Goal: Task Accomplishment & Management: Complete application form

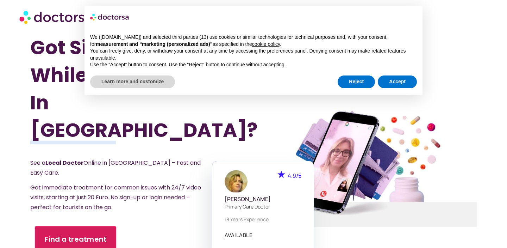
click at [78, 234] on span "Find a treatment" at bounding box center [76, 239] width 62 height 10
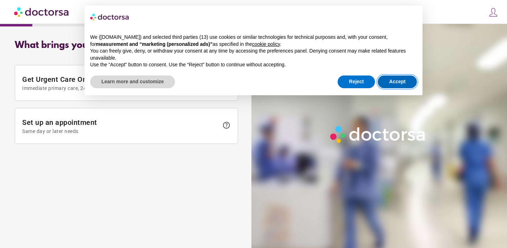
click at [391, 81] on button "Accept" at bounding box center [397, 81] width 39 height 13
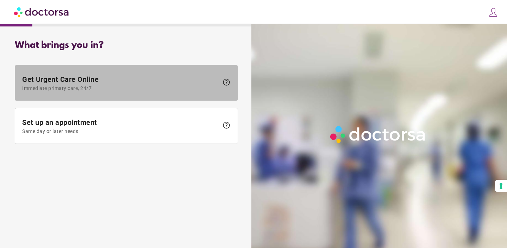
click at [143, 82] on span "Get Urgent Care Online Immediate primary care, 24/7" at bounding box center [120, 83] width 197 height 16
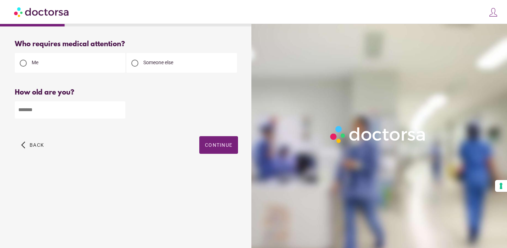
click at [156, 64] on span "Someone else" at bounding box center [158, 63] width 30 height 6
click at [54, 112] on input "number" at bounding box center [70, 109] width 111 height 17
type input "**"
click at [199, 148] on span "button" at bounding box center [218, 145] width 39 height 18
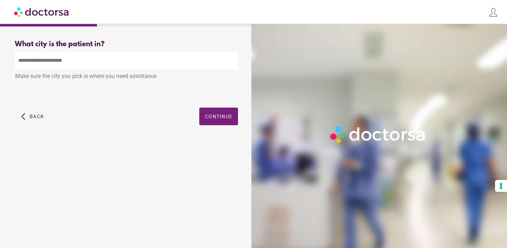
click at [132, 55] on input "text" at bounding box center [126, 60] width 223 height 17
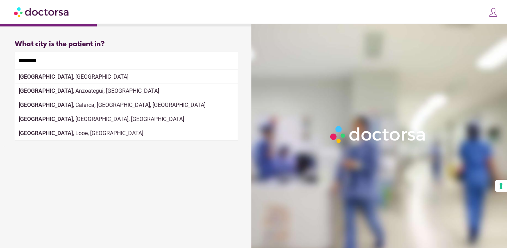
click at [230, 117] on div "Barcelona , Sorsogon, Philippines" at bounding box center [126, 119] width 223 height 14
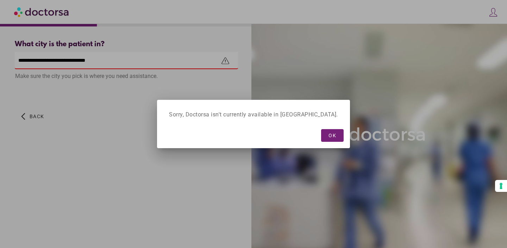
click at [126, 129] on div at bounding box center [253, 124] width 507 height 248
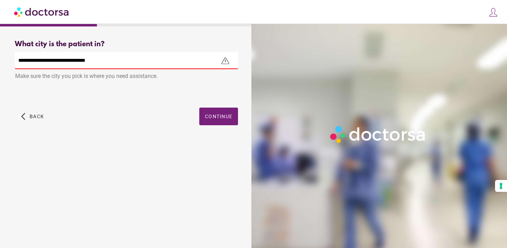
click at [200, 62] on input "**********" at bounding box center [126, 60] width 223 height 17
drag, startPoint x: 42, startPoint y: 60, endPoint x: 156, endPoint y: 58, distance: 114.9
click at [156, 60] on input "**********" at bounding box center [126, 60] width 223 height 17
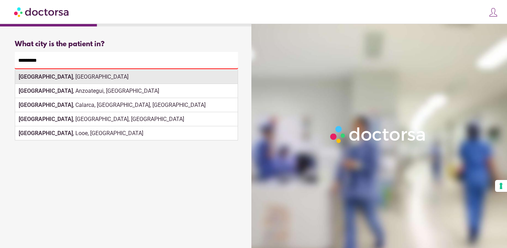
click at [146, 78] on div "Barcelona , Spain" at bounding box center [126, 77] width 223 height 14
type input "**********"
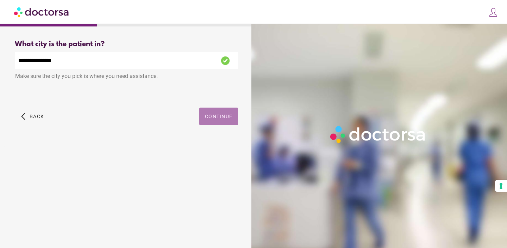
click at [213, 119] on span "Continue" at bounding box center [218, 116] width 27 height 6
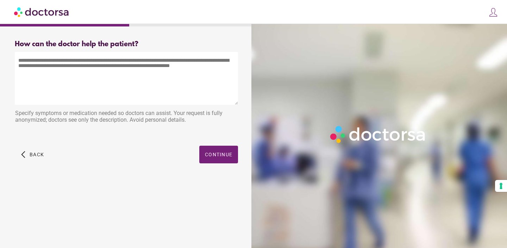
click at [160, 64] on textarea at bounding box center [126, 78] width 223 height 53
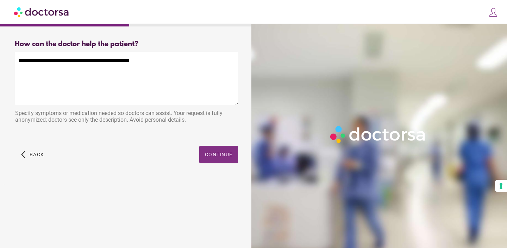
type textarea "**********"
click at [204, 160] on span "button" at bounding box center [218, 155] width 39 height 18
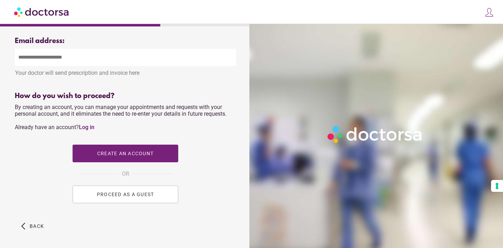
scroll to position [245, 0]
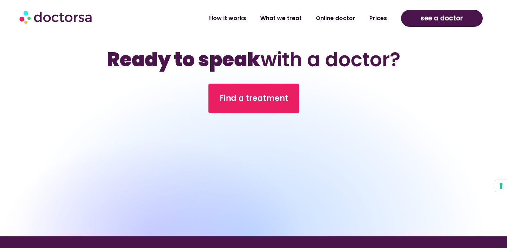
scroll to position [2211, 0]
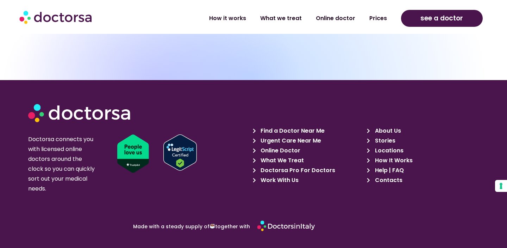
click at [381, 165] on span "Help | FAQ" at bounding box center [388, 170] width 31 height 10
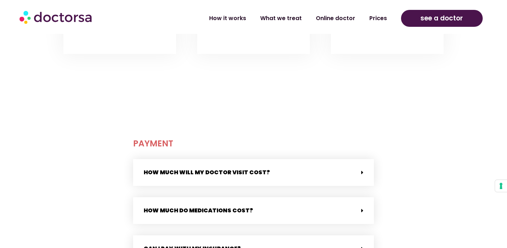
scroll to position [187, 0]
click at [278, 15] on link "What we treat" at bounding box center [281, 15] width 56 height 16
click at [285, 14] on link "What we treat" at bounding box center [281, 15] width 56 height 16
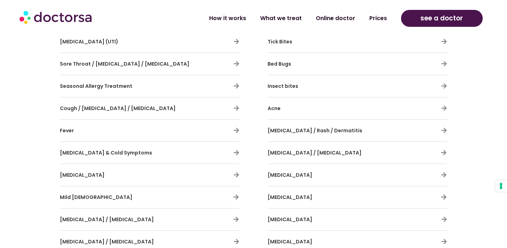
scroll to position [433, 0]
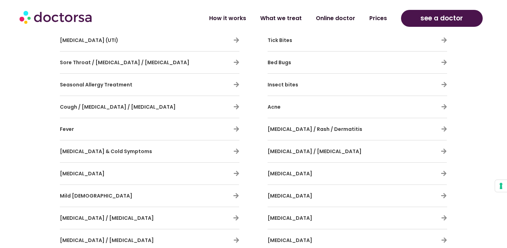
click at [198, 172] on div "[MEDICAL_DATA]" at bounding box center [150, 173] width 180 height 15
click at [231, 172] on div "[MEDICAL_DATA]" at bounding box center [150, 173] width 180 height 15
click at [236, 172] on icon at bounding box center [237, 173] width 6 height 6
click at [237, 173] on icon at bounding box center [237, 173] width 6 height 6
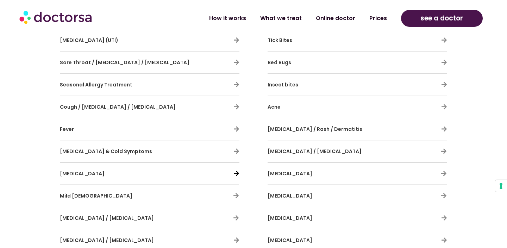
click at [237, 173] on icon at bounding box center [237, 173] width 6 height 6
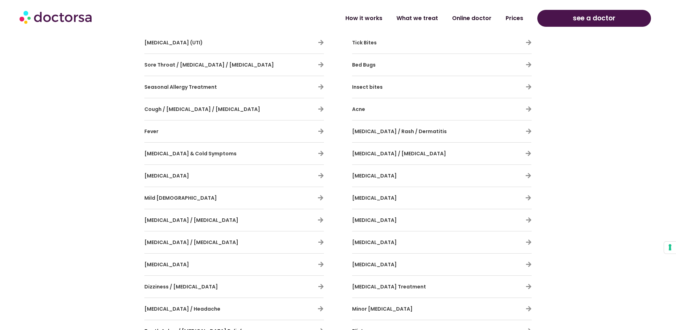
scroll to position [555, 0]
